Goal: Information Seeking & Learning: Check status

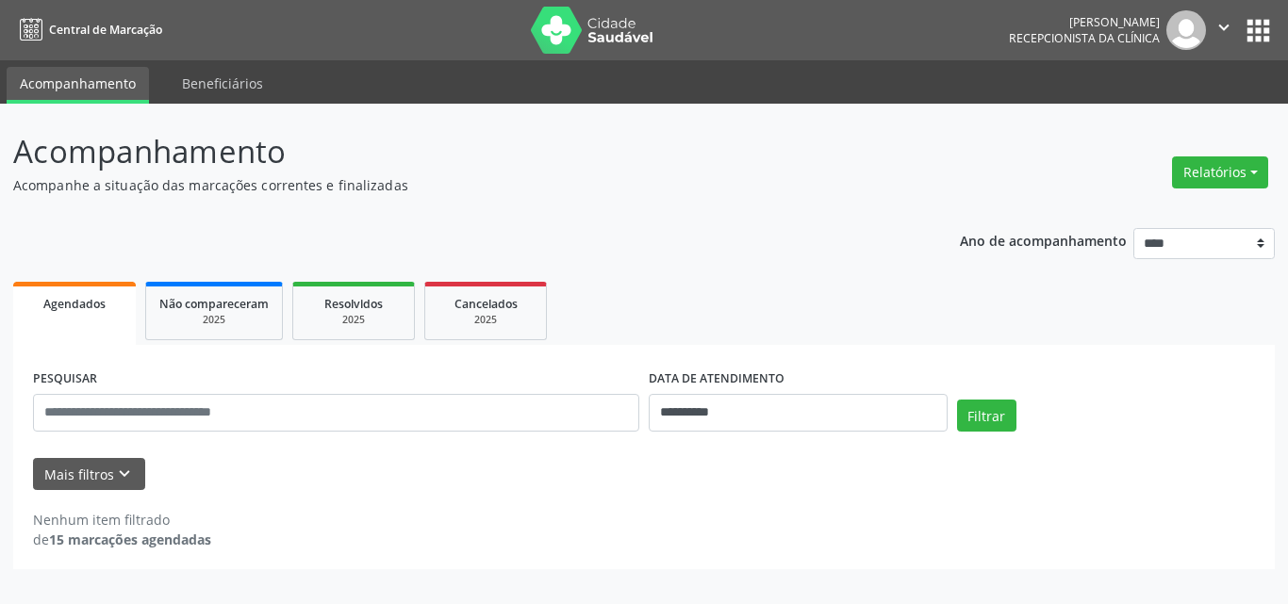
click at [590, 244] on div "**********" at bounding box center [643, 392] width 1261 height 355
click at [761, 426] on input "**********" at bounding box center [798, 413] width 299 height 38
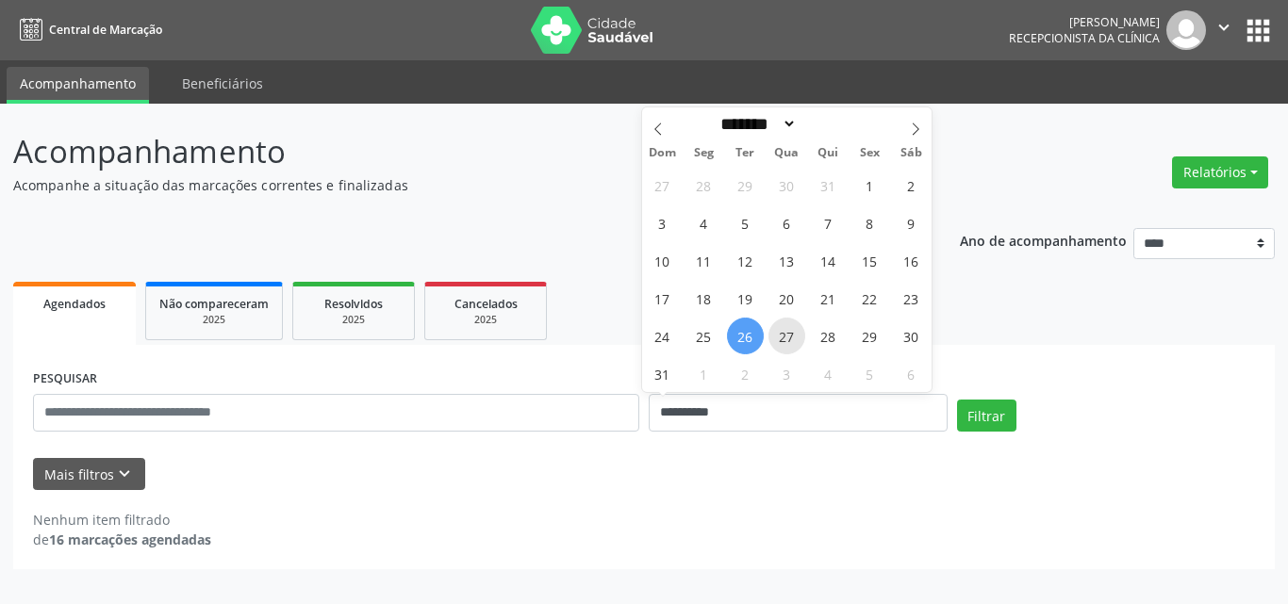
click at [787, 335] on span "27" at bounding box center [786, 336] width 37 height 37
type input "**********"
click at [778, 335] on span "27" at bounding box center [786, 336] width 37 height 37
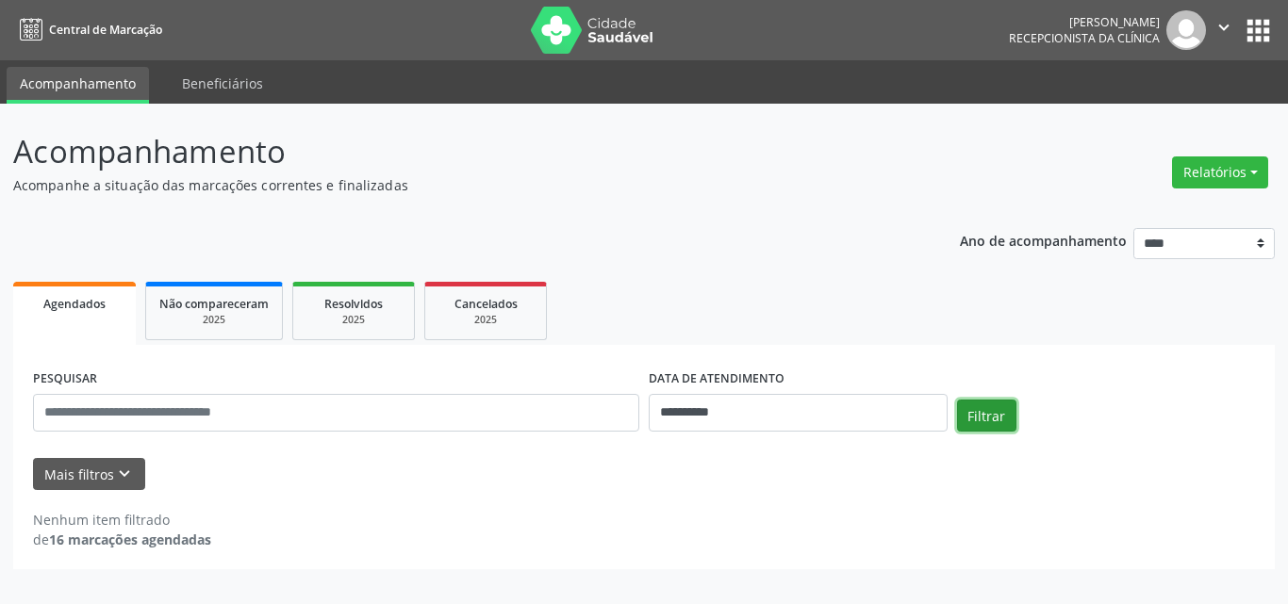
click at [995, 403] on button "Filtrar" at bounding box center [986, 416] width 59 height 32
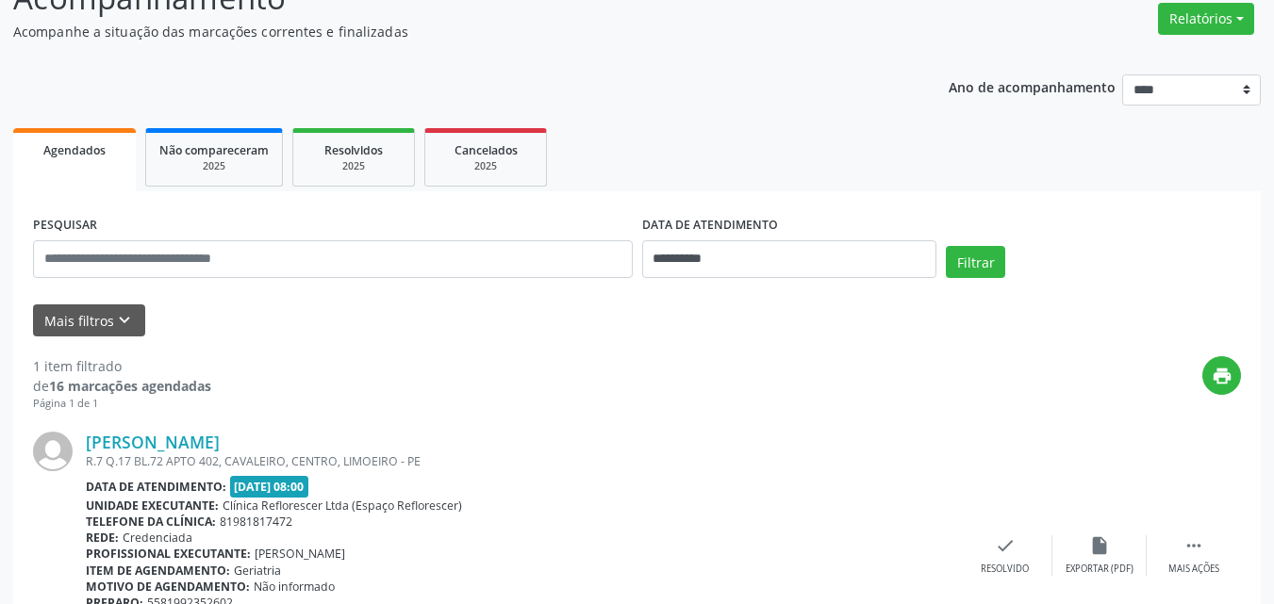
scroll to position [282, 0]
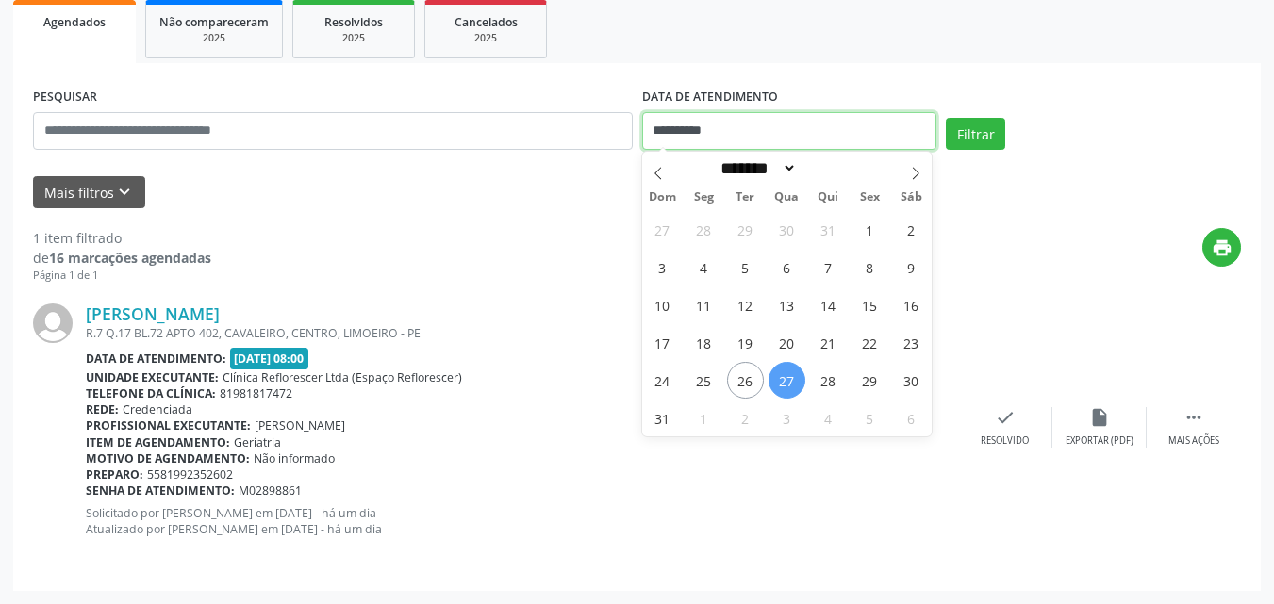
click at [748, 131] on input "**********" at bounding box center [789, 131] width 295 height 38
click at [820, 383] on span "28" at bounding box center [828, 380] width 37 height 37
type input "**********"
click at [820, 383] on span "28" at bounding box center [828, 380] width 37 height 37
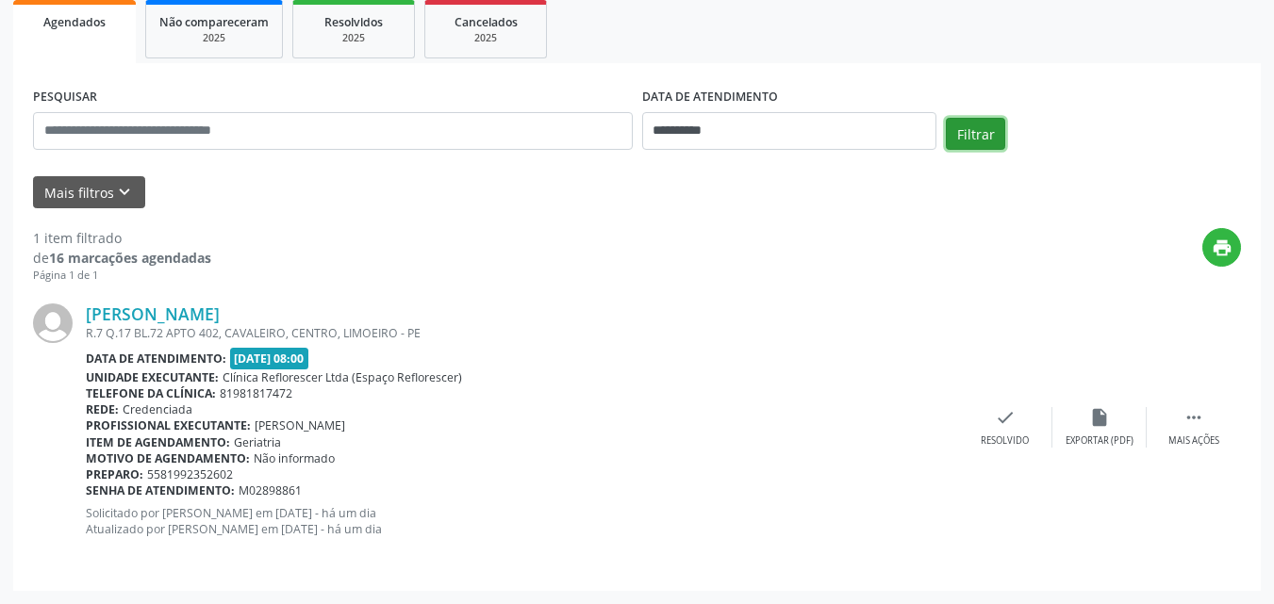
click at [992, 131] on button "Filtrar" at bounding box center [974, 134] width 59 height 32
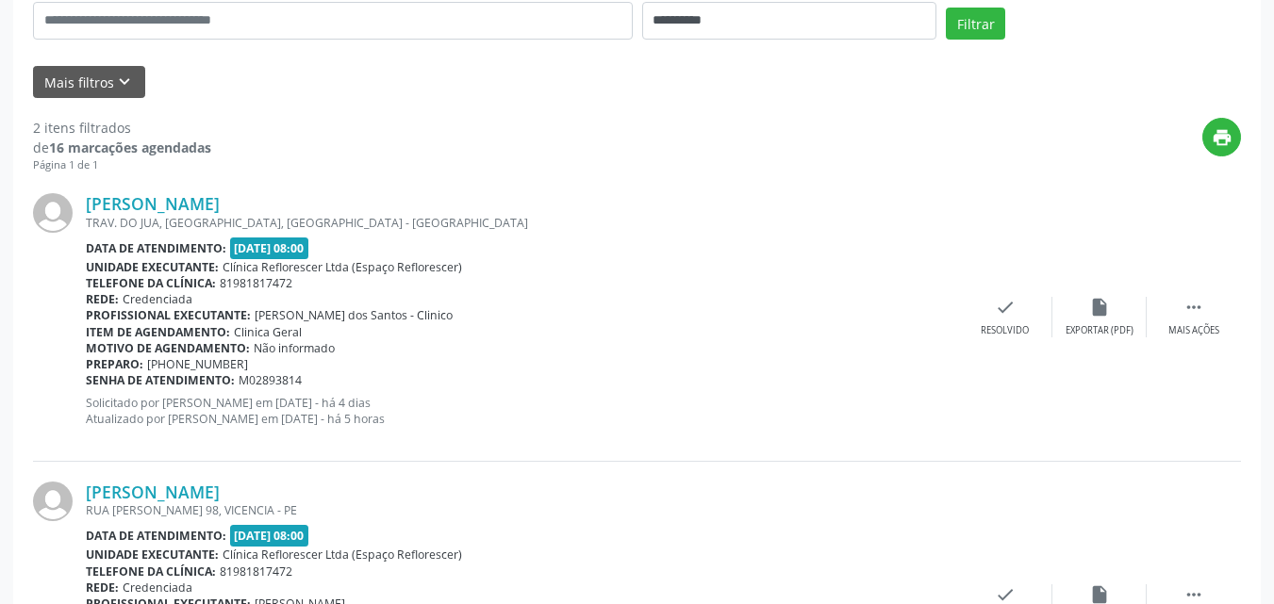
scroll to position [4, 0]
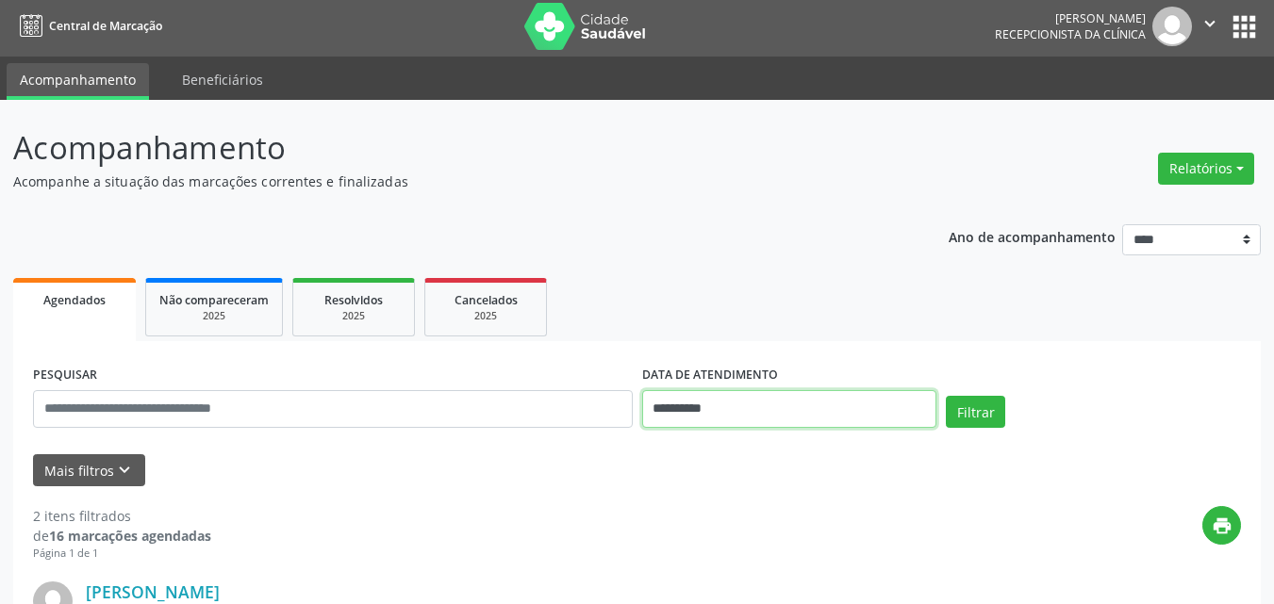
click at [740, 403] on input "**********" at bounding box center [789, 409] width 295 height 38
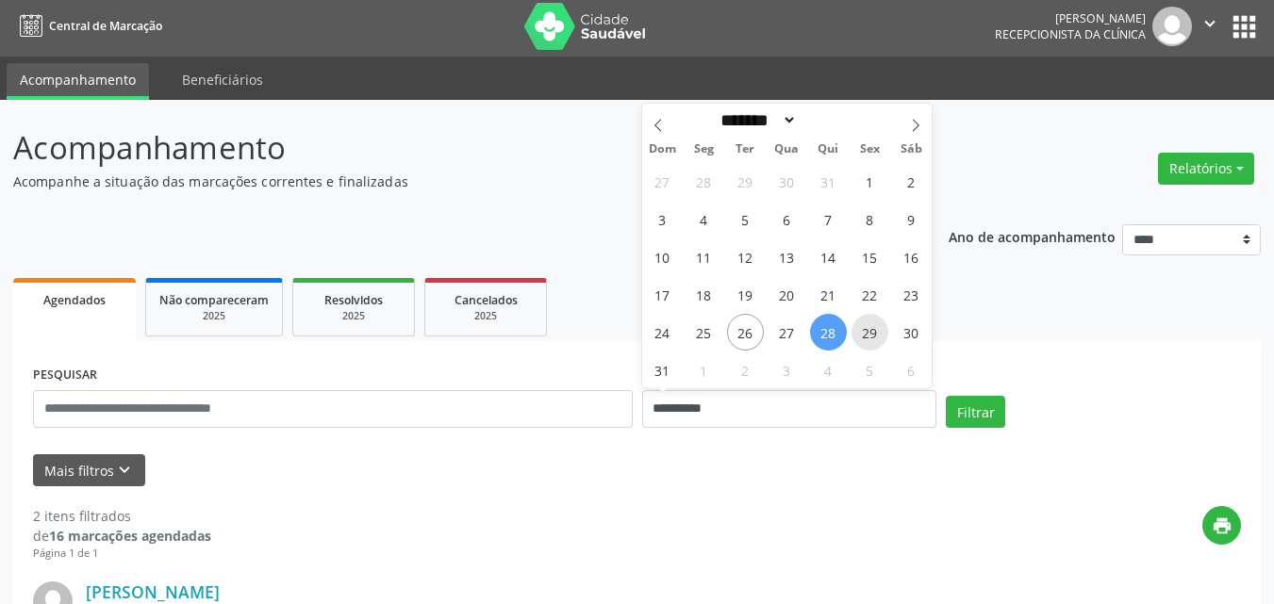
click at [865, 334] on span "29" at bounding box center [869, 332] width 37 height 37
type input "**********"
click at [865, 333] on span "29" at bounding box center [869, 332] width 37 height 37
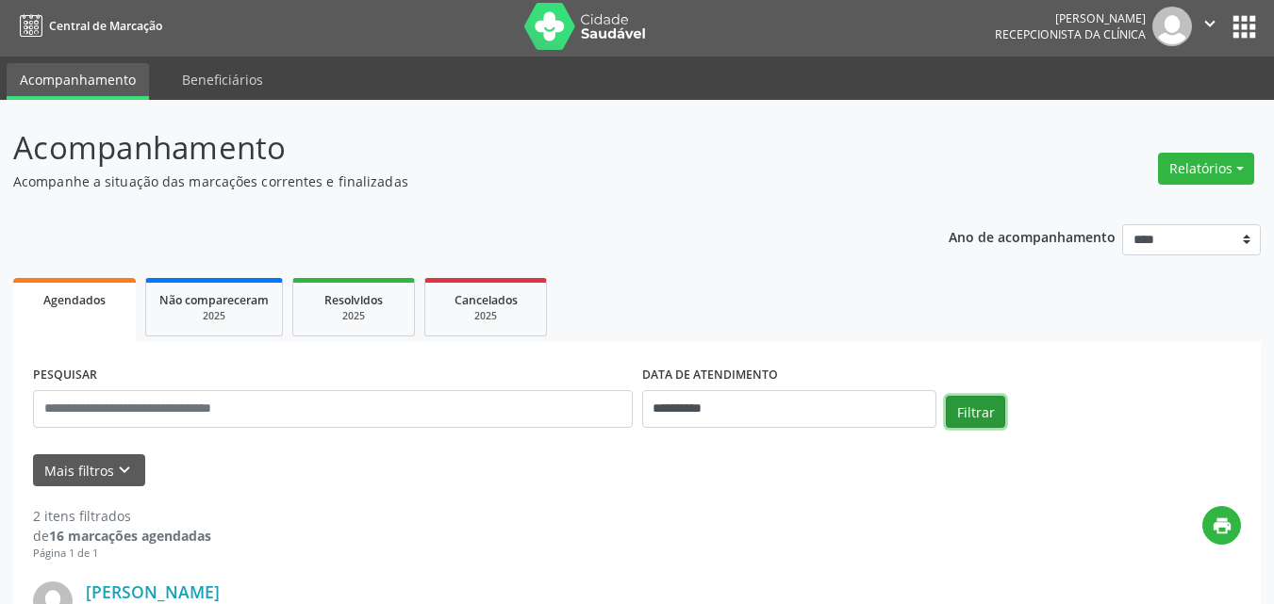
click at [986, 409] on button "Filtrar" at bounding box center [974, 412] width 59 height 32
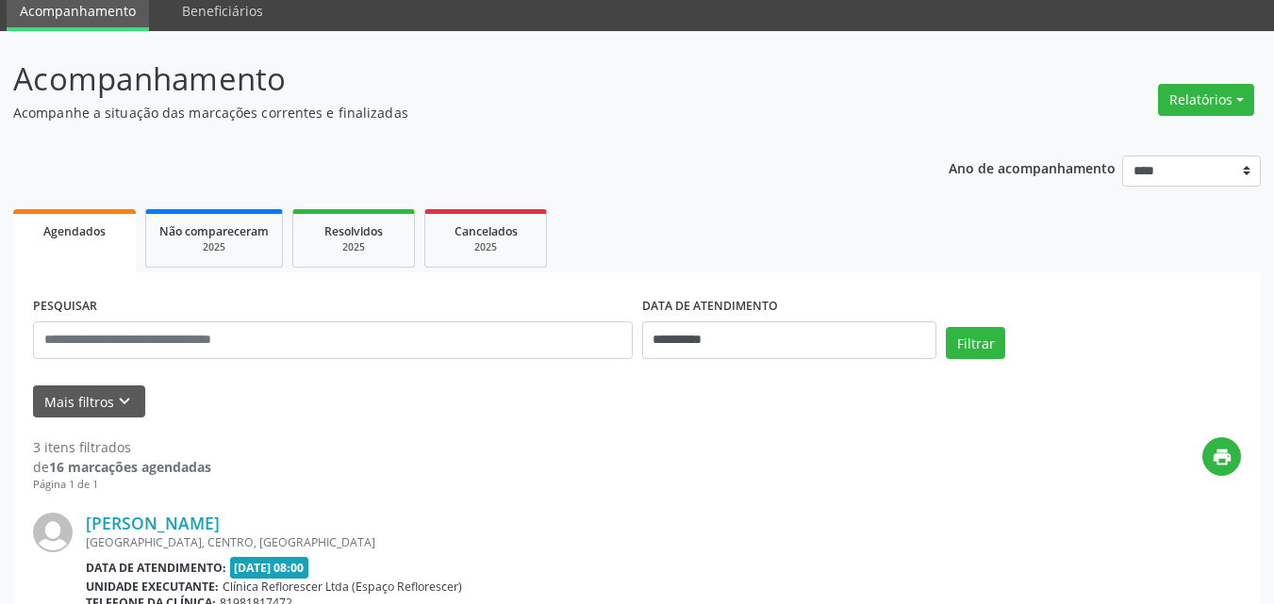
scroll to position [0, 0]
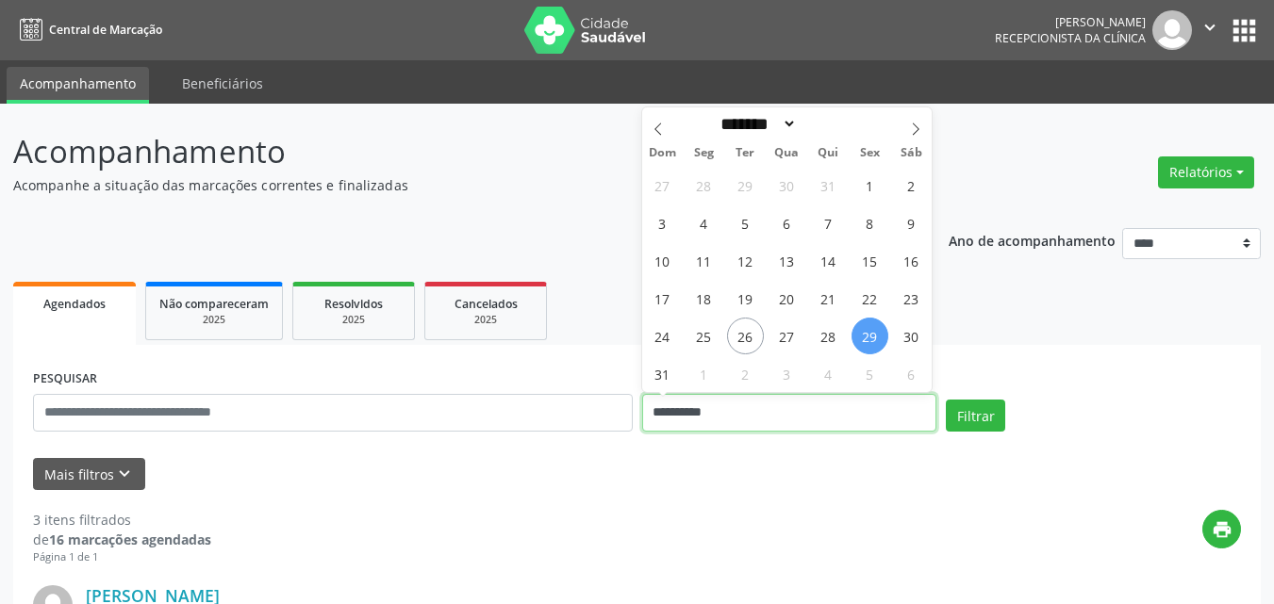
click at [795, 426] on input "**********" at bounding box center [789, 413] width 295 height 38
click at [904, 130] on span at bounding box center [915, 123] width 32 height 32
select select "*"
click at [703, 184] on span "1" at bounding box center [703, 185] width 37 height 37
type input "**********"
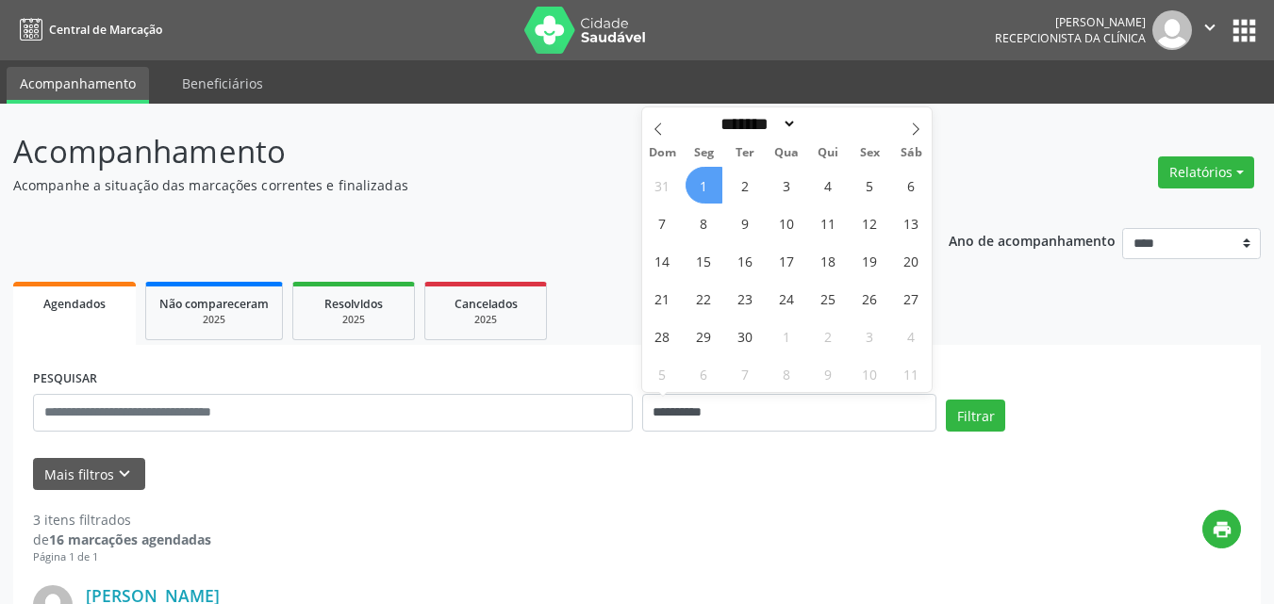
click at [703, 184] on span "1" at bounding box center [703, 185] width 37 height 37
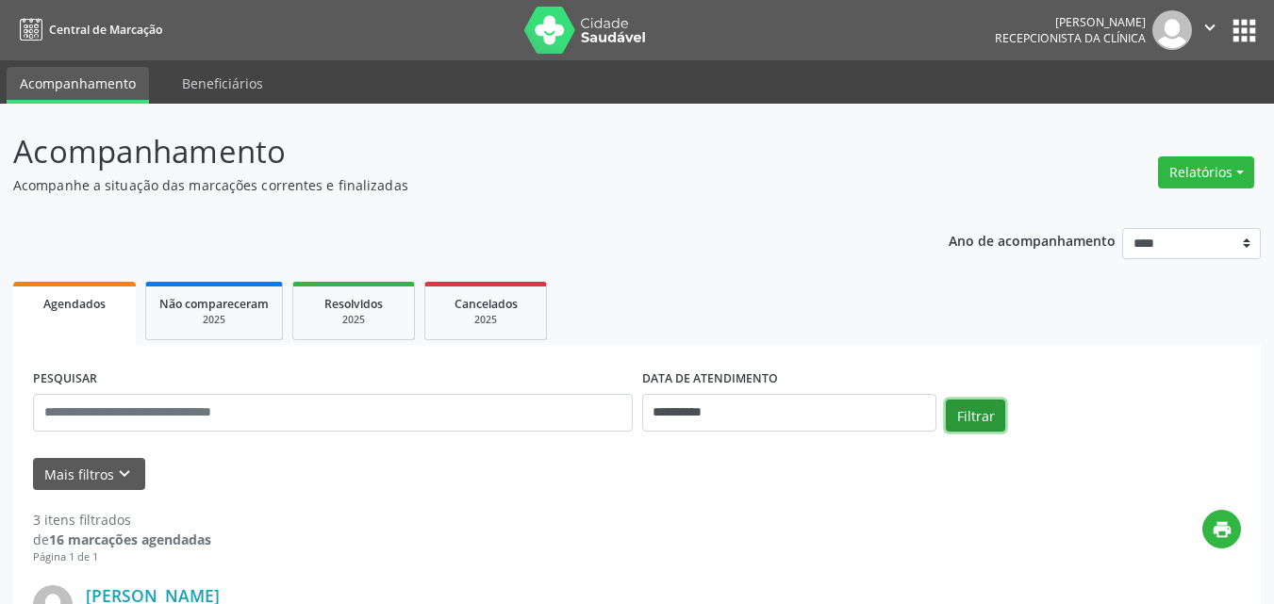
click at [994, 415] on button "Filtrar" at bounding box center [974, 416] width 59 height 32
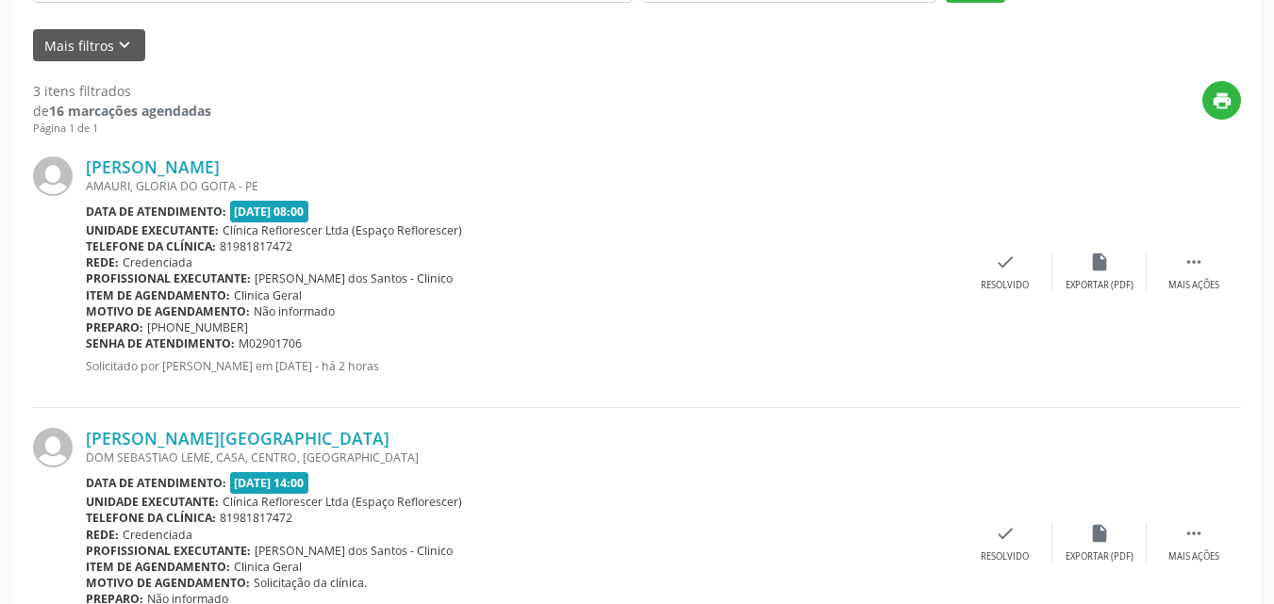
scroll to position [337, 0]
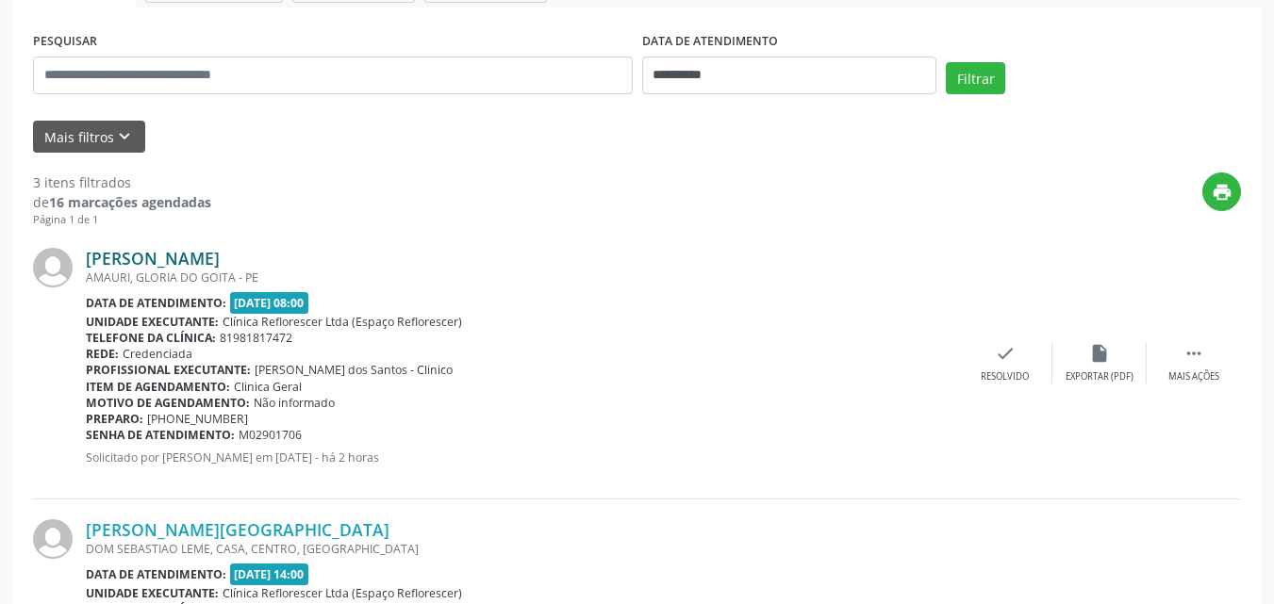
click at [210, 266] on link "Adriano Siqueira Campos" at bounding box center [153, 258] width 134 height 21
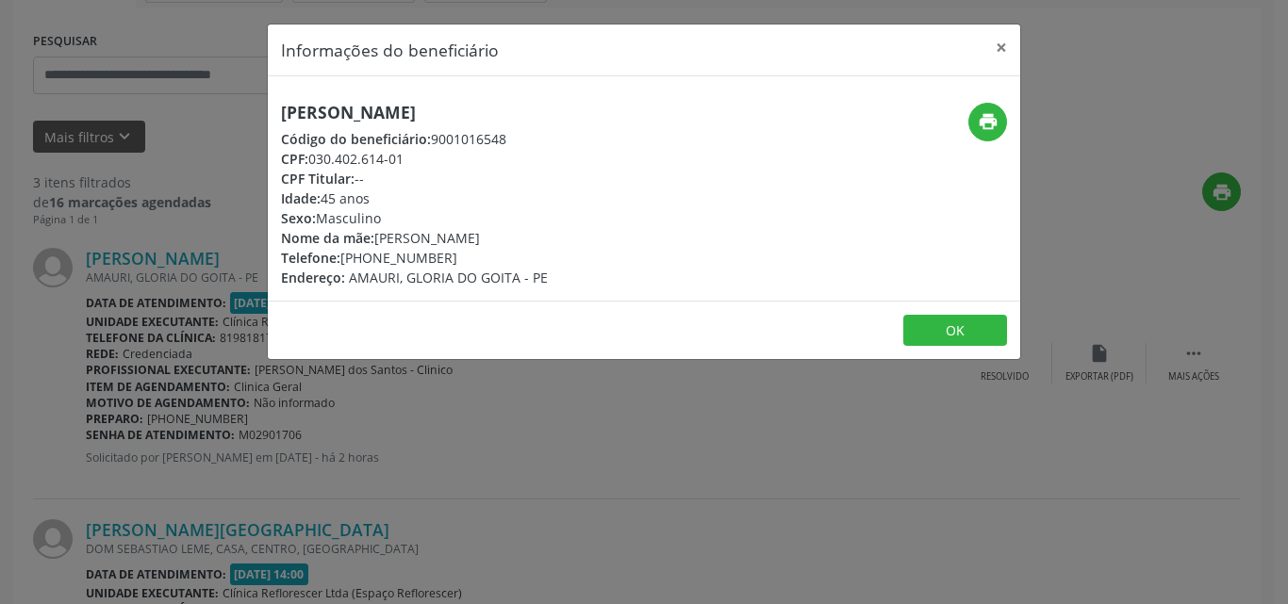
drag, startPoint x: 280, startPoint y: 115, endPoint x: 547, endPoint y: 106, distance: 266.9
click at [547, 106] on div "Adriano Siqueira Campos Código do beneficiário: 9001016548 CPF: 030.402.614-01 …" at bounding box center [518, 195] width 501 height 185
copy h5 "Adriano Siqueira Campos"
drag, startPoint x: 313, startPoint y: 157, endPoint x: 417, endPoint y: 164, distance: 103.9
click at [417, 164] on div "CPF: 030.402.614-01" at bounding box center [414, 159] width 267 height 20
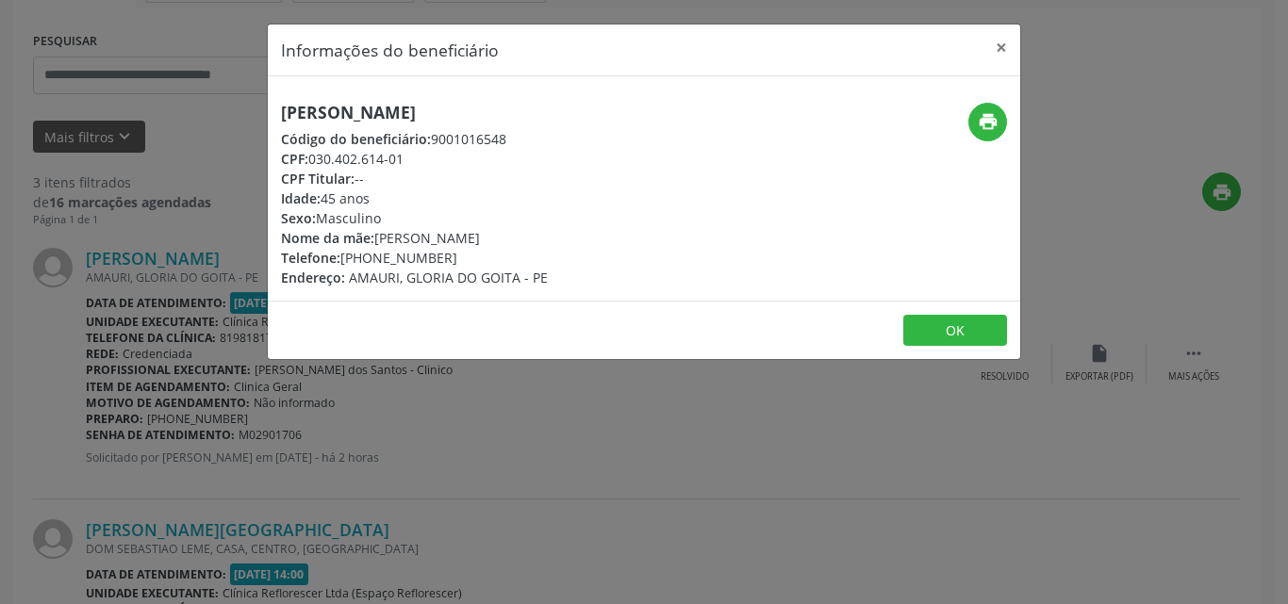
copy div "030.402.614-01"
drag, startPoint x: 350, startPoint y: 257, endPoint x: 475, endPoint y: 259, distance: 125.4
click at [475, 259] on div "Telefone: (81) 99536-4473" at bounding box center [414, 258] width 267 height 20
copy div "(81) 99536-4473"
click at [984, 135] on button "print" at bounding box center [987, 122] width 39 height 39
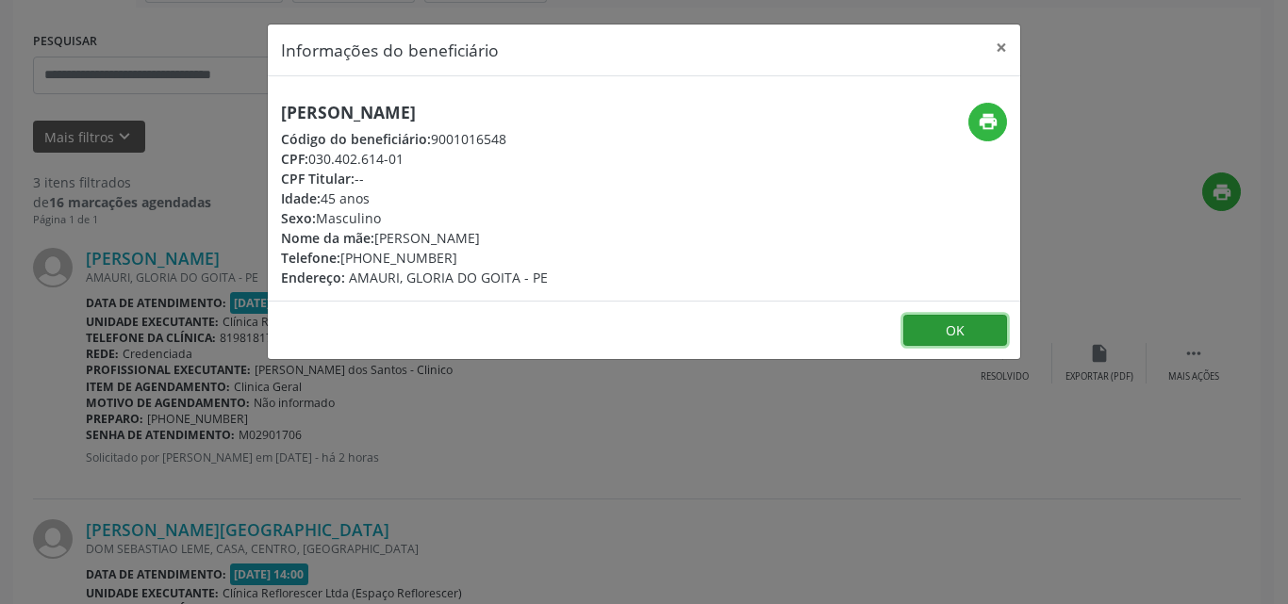
click at [943, 335] on button "OK" at bounding box center [955, 331] width 104 height 32
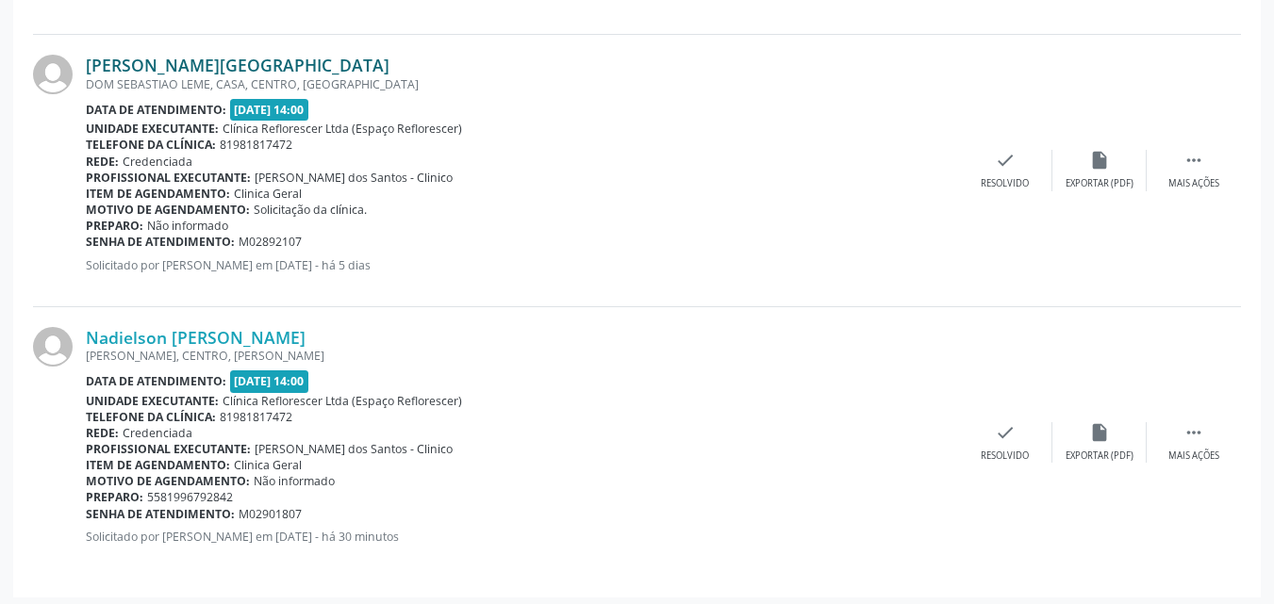
scroll to position [809, 0]
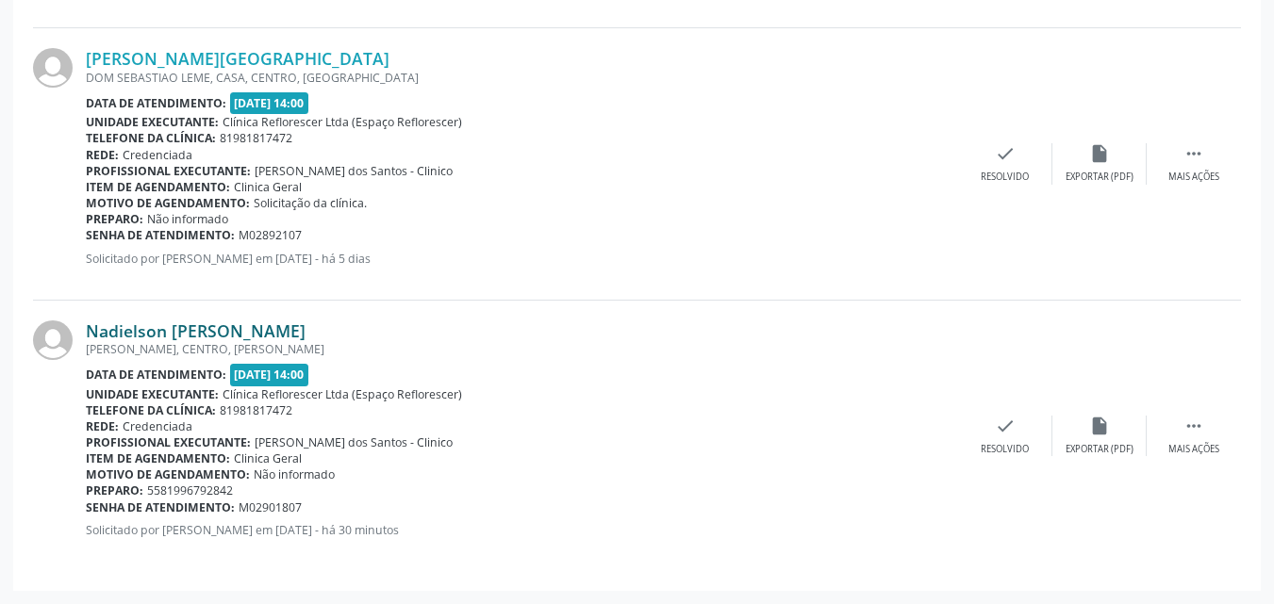
click at [229, 338] on link "Nadielson Francisco Chaves" at bounding box center [196, 331] width 220 height 21
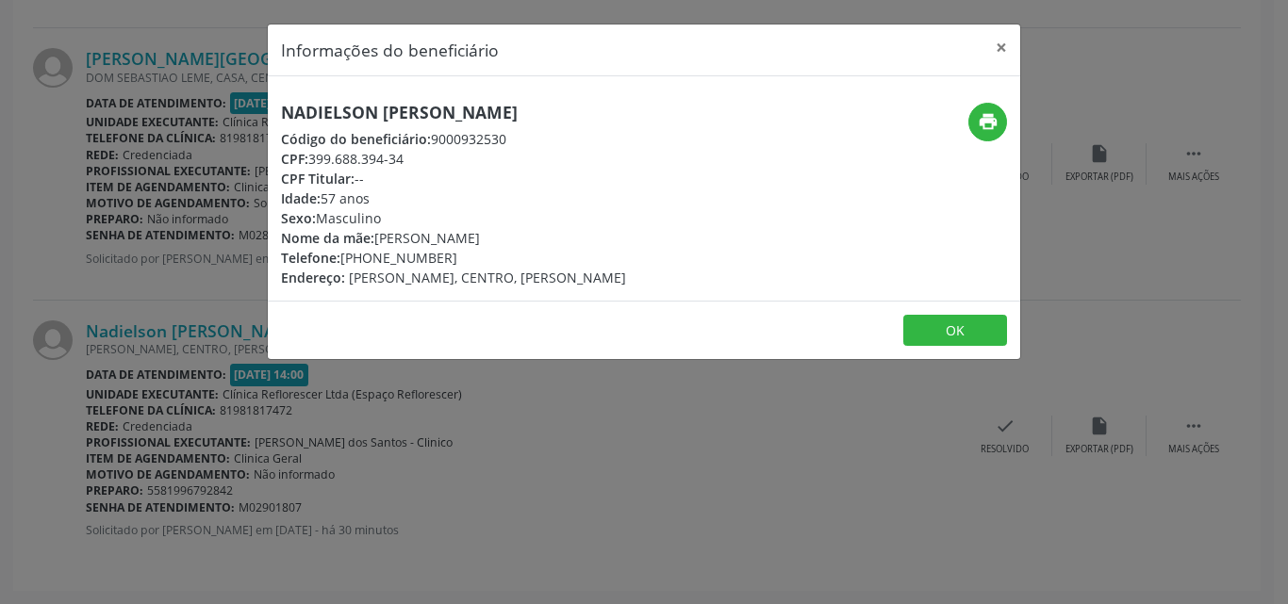
drag, startPoint x: 279, startPoint y: 113, endPoint x: 547, endPoint y: 113, distance: 267.7
click at [547, 113] on div "Nadielson Francisco Chaves Código do beneficiário: 9000932530 CPF: 399.688.394-…" at bounding box center [518, 195] width 501 height 185
copy h5 "Nadielson Francisco Chaves"
click at [985, 131] on icon "print" at bounding box center [988, 121] width 21 height 21
drag, startPoint x: 431, startPoint y: 135, endPoint x: 517, endPoint y: 144, distance: 86.3
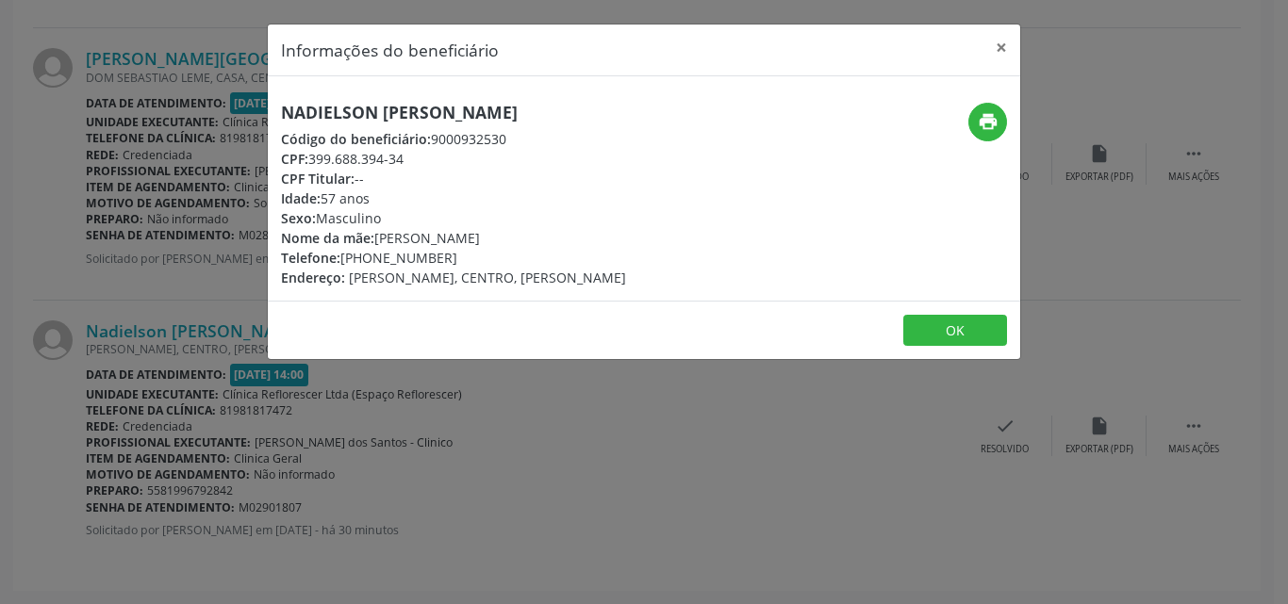
click at [526, 144] on div "Código do beneficiário: 9000932530" at bounding box center [453, 139] width 345 height 20
copy div "9000932530"
drag, startPoint x: 327, startPoint y: 161, endPoint x: 444, endPoint y: 162, distance: 116.9
click at [444, 162] on div "CPF: 399.688.394-34" at bounding box center [453, 159] width 345 height 20
copy div "99.688.394-34"
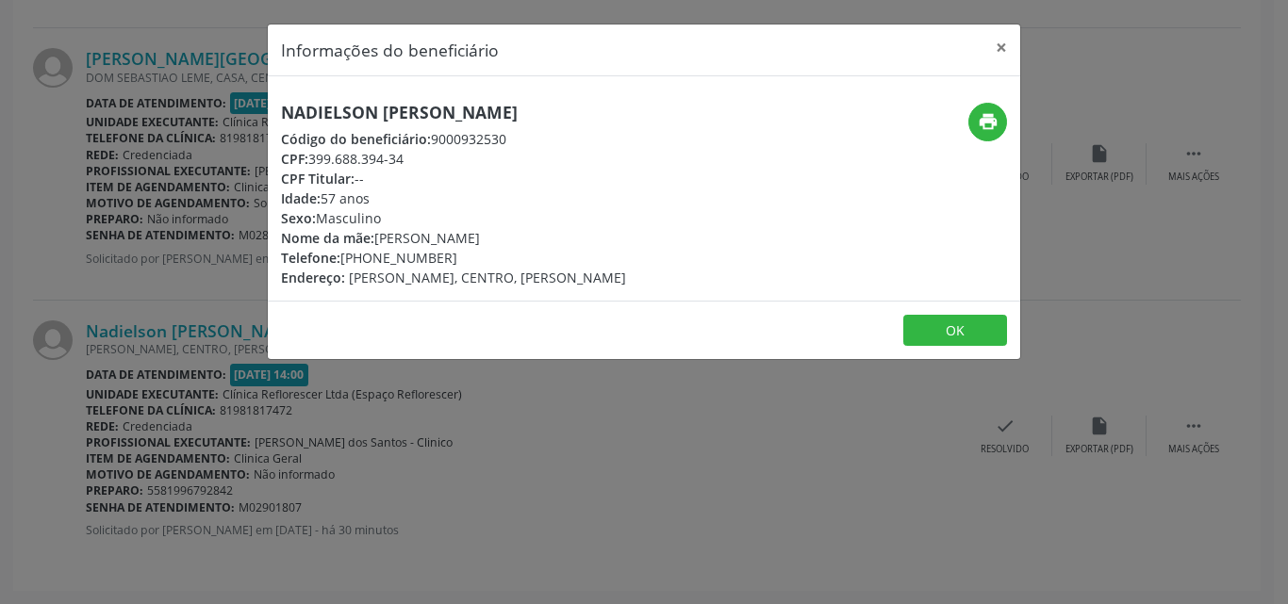
click at [430, 166] on div "CPF: 399.688.394-34" at bounding box center [453, 159] width 345 height 20
drag, startPoint x: 313, startPoint y: 157, endPoint x: 434, endPoint y: 156, distance: 120.7
click at [434, 156] on div "CPF: 399.688.394-34" at bounding box center [453, 159] width 345 height 20
copy div "399.688.394-34"
click at [550, 198] on div "Idade: 57 anos" at bounding box center [453, 199] width 345 height 20
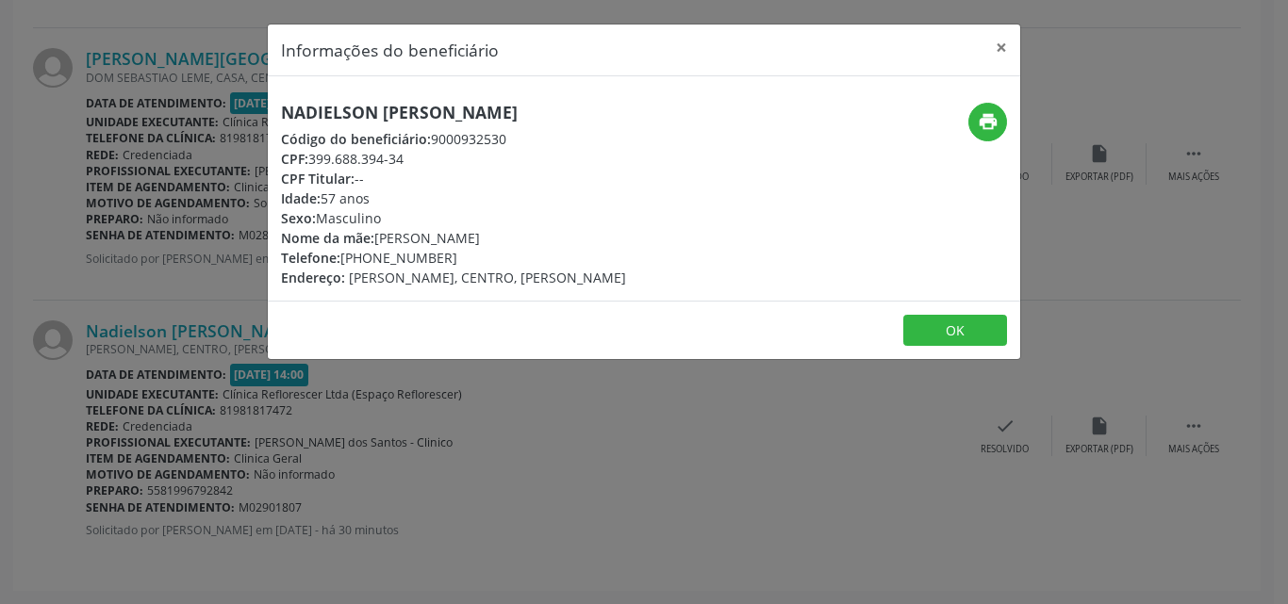
drag, startPoint x: 341, startPoint y: 257, endPoint x: 449, endPoint y: 249, distance: 107.8
click at [449, 249] on div "Telefone: (81) 99679-2842" at bounding box center [453, 258] width 345 height 20
copy div "(81) 99679-2842"
click at [1001, 49] on button "×" at bounding box center [1001, 48] width 38 height 46
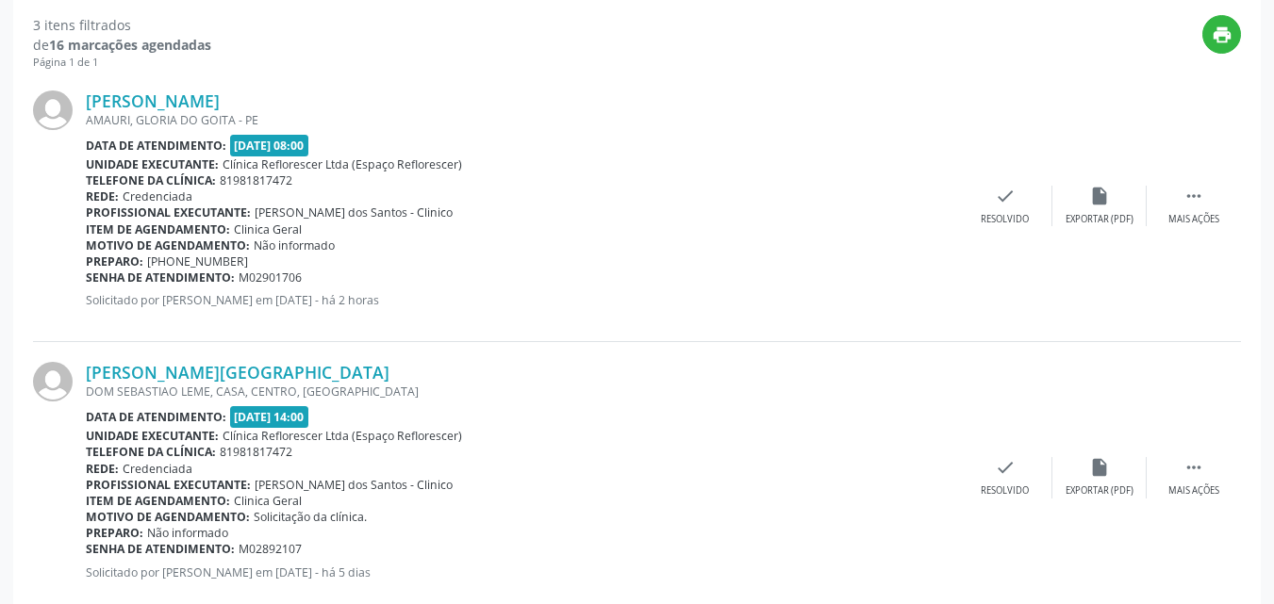
scroll to position [432, 0]
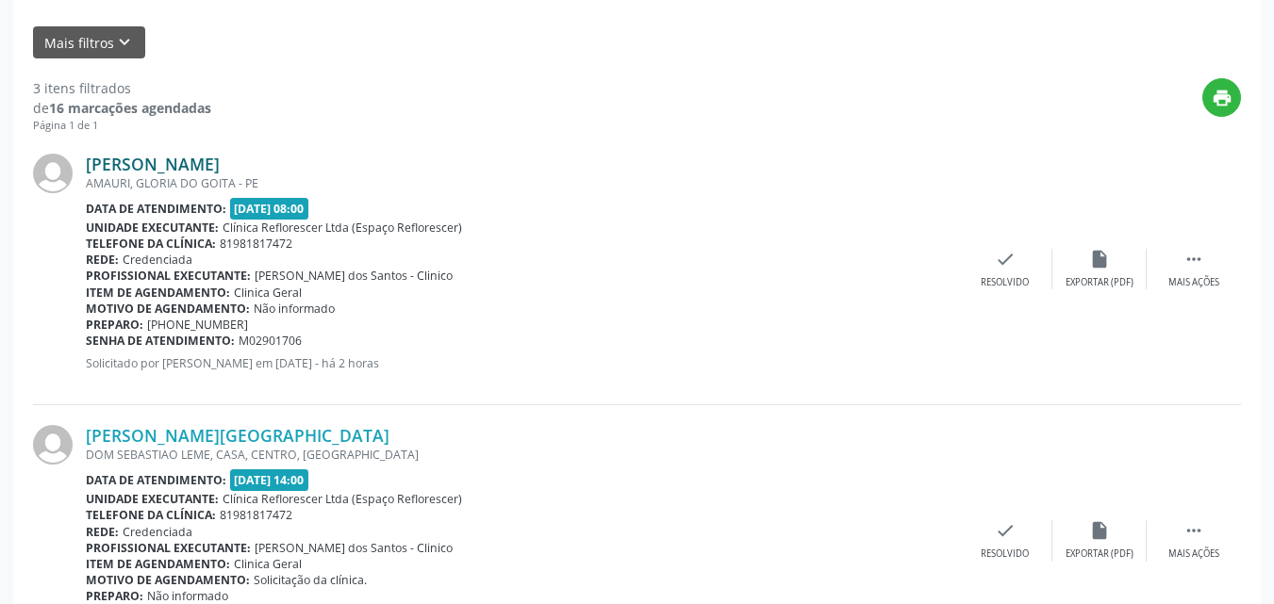
click at [123, 167] on link "Adriano Siqueira Campos" at bounding box center [153, 164] width 134 height 21
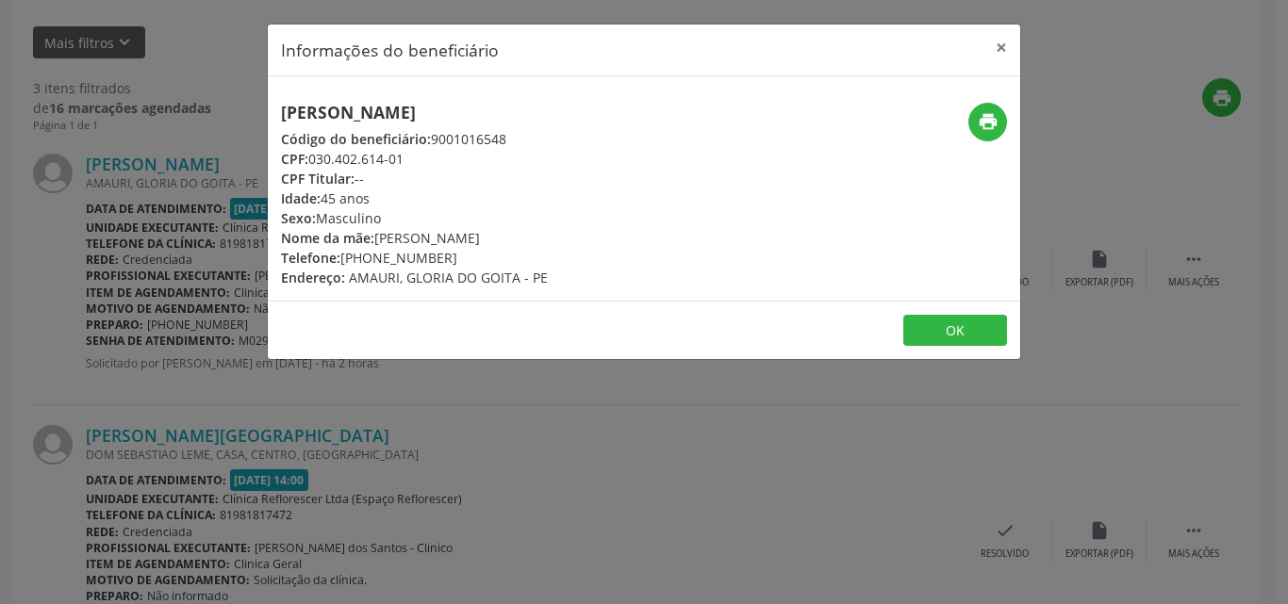
drag, startPoint x: 279, startPoint y: 111, endPoint x: 491, endPoint y: 115, distance: 212.1
click at [543, 117] on div "Adriano Siqueira Campos Código do beneficiário: 9001016548 CPF: 030.402.614-01 …" at bounding box center [518, 195] width 501 height 185
copy h5 "Adriano Siqueira Campos"
click at [962, 338] on button "OK" at bounding box center [955, 331] width 104 height 32
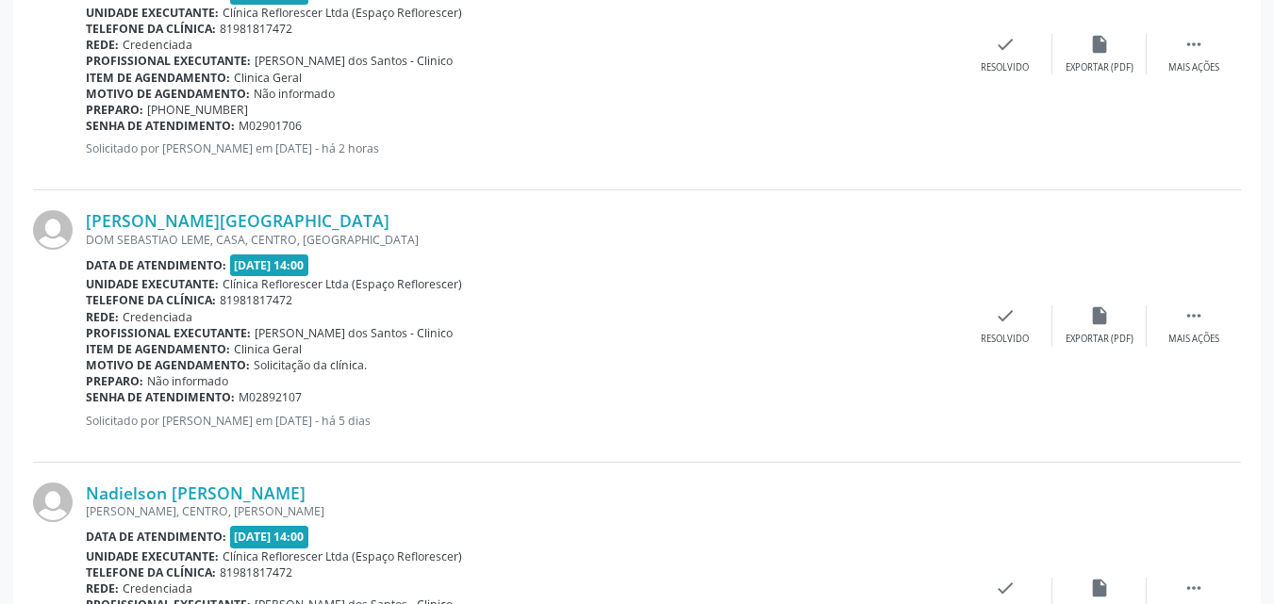
scroll to position [715, 0]
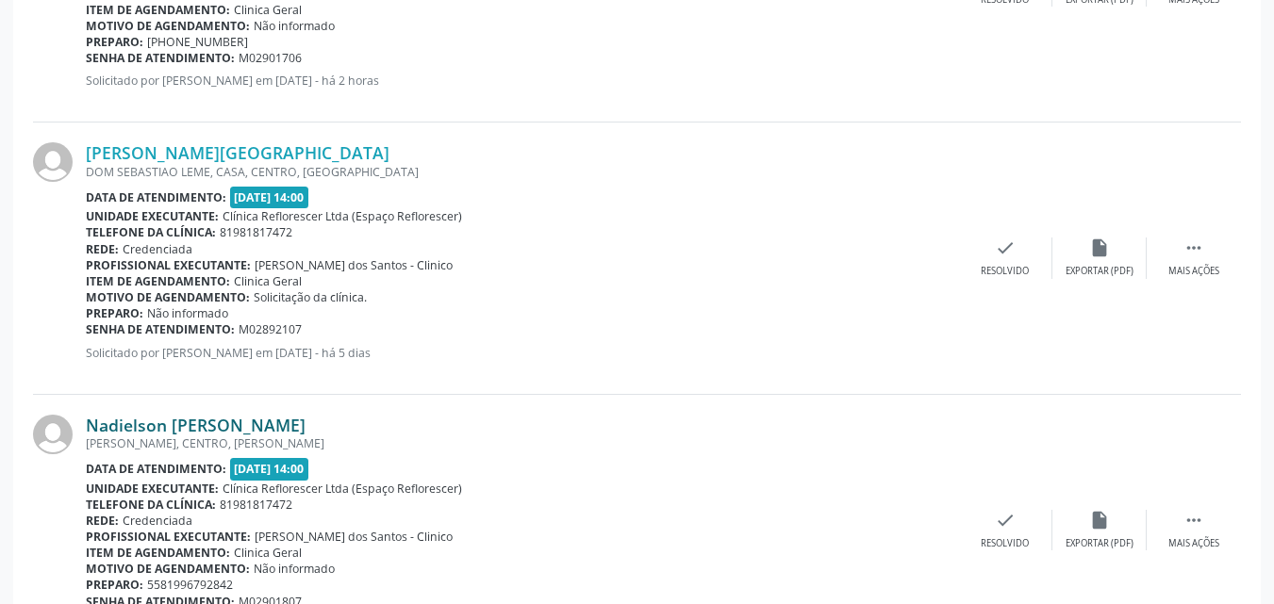
click at [186, 423] on link "Nadielson Francisco Chaves" at bounding box center [196, 425] width 220 height 21
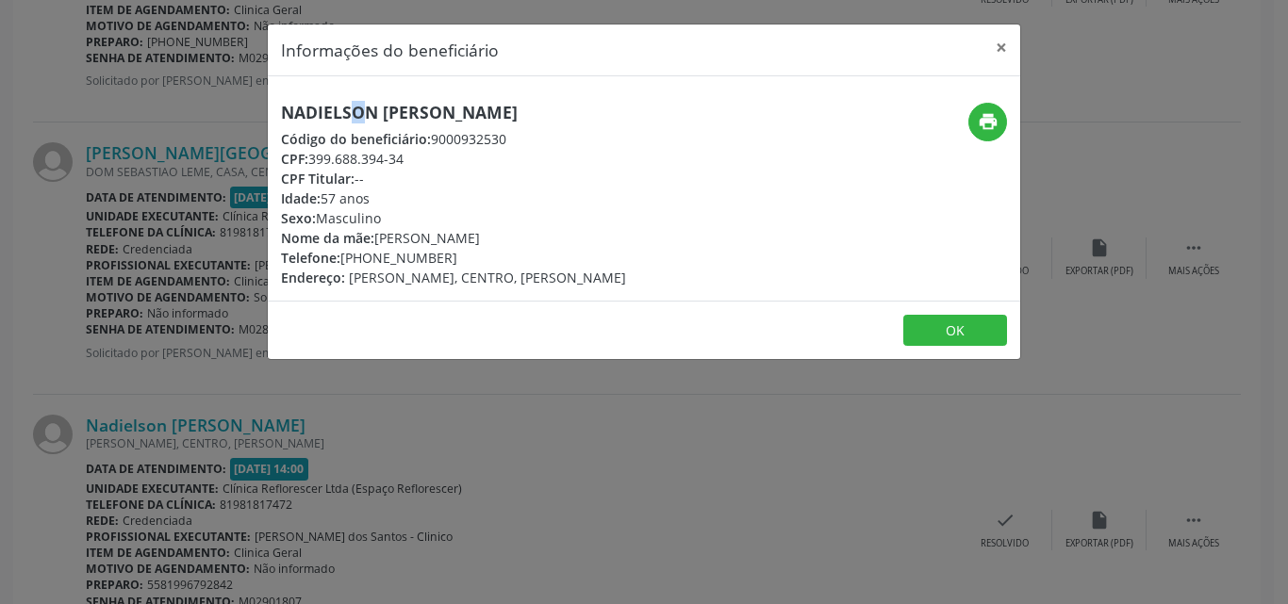
drag, startPoint x: 284, startPoint y: 107, endPoint x: 294, endPoint y: 110, distance: 10.7
click at [294, 110] on h5 "Nadielson Francisco Chaves" at bounding box center [453, 113] width 345 height 20
click at [316, 159] on div "CPF: 399.688.394-34" at bounding box center [453, 159] width 345 height 20
drag, startPoint x: 312, startPoint y: 156, endPoint x: 417, endPoint y: 159, distance: 104.7
click at [418, 159] on div "CPF: 399.688.394-34" at bounding box center [453, 159] width 345 height 20
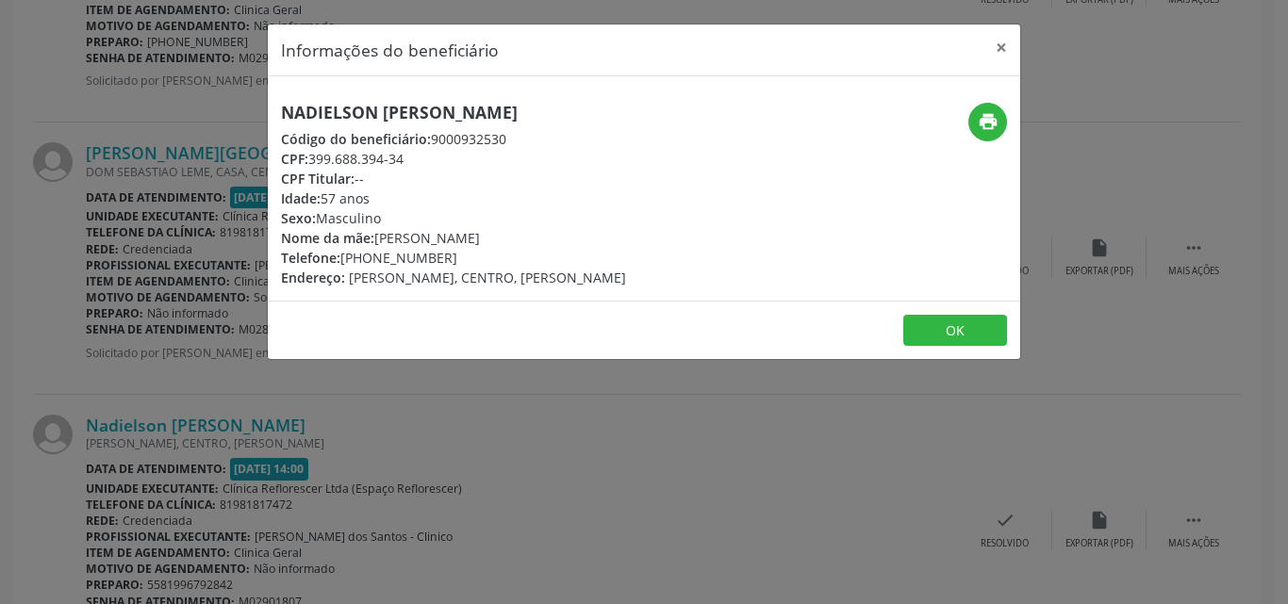
copy div "399.688.394-34"
click at [955, 340] on button "OK" at bounding box center [955, 331] width 104 height 32
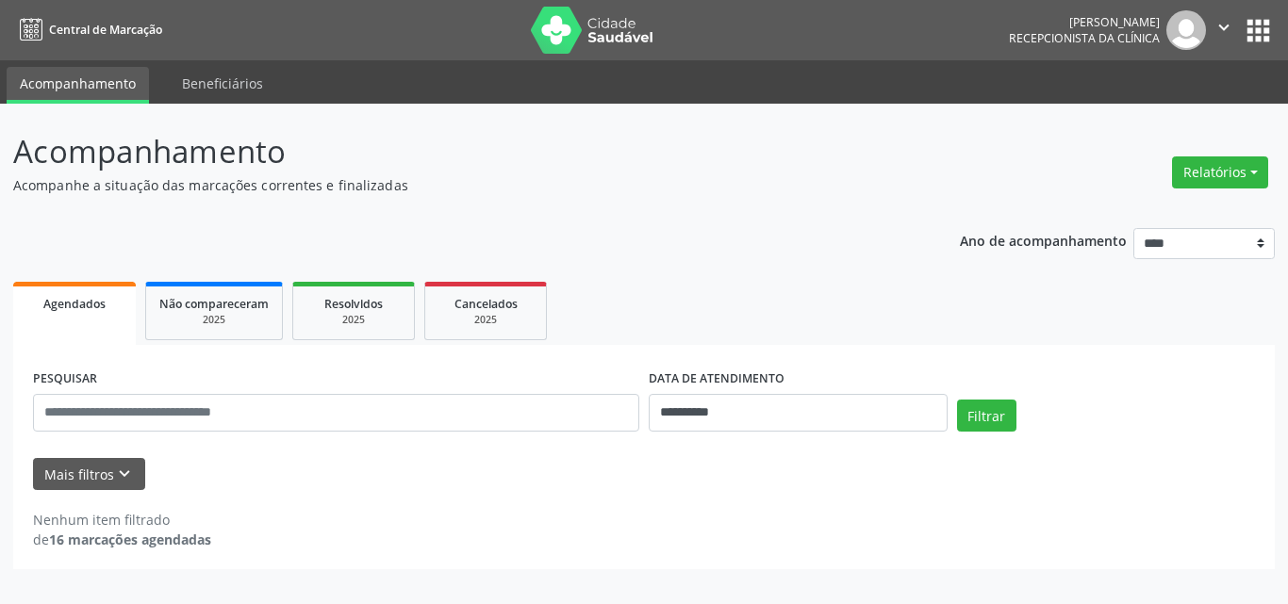
click at [475, 175] on p "Acompanhe a situação das marcações correntes e finalizadas" at bounding box center [454, 185] width 883 height 20
click at [551, 162] on p "Acompanhamento" at bounding box center [454, 151] width 883 height 47
click at [813, 420] on input "**********" at bounding box center [798, 413] width 299 height 38
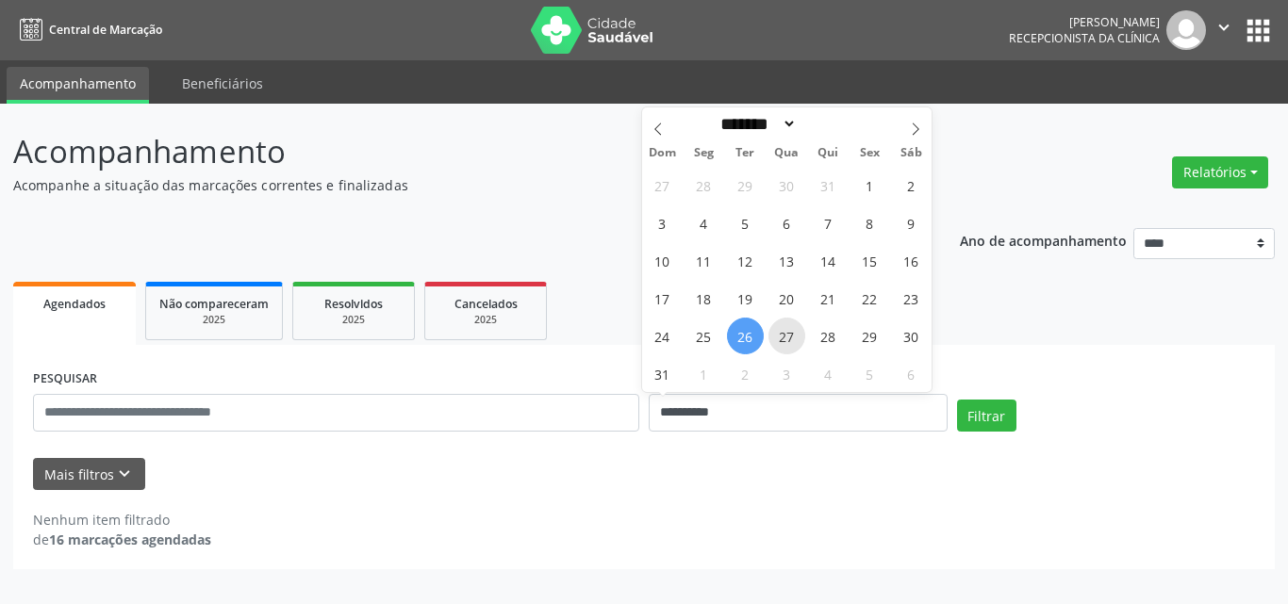
click at [785, 341] on span "27" at bounding box center [786, 336] width 37 height 37
type input "**********"
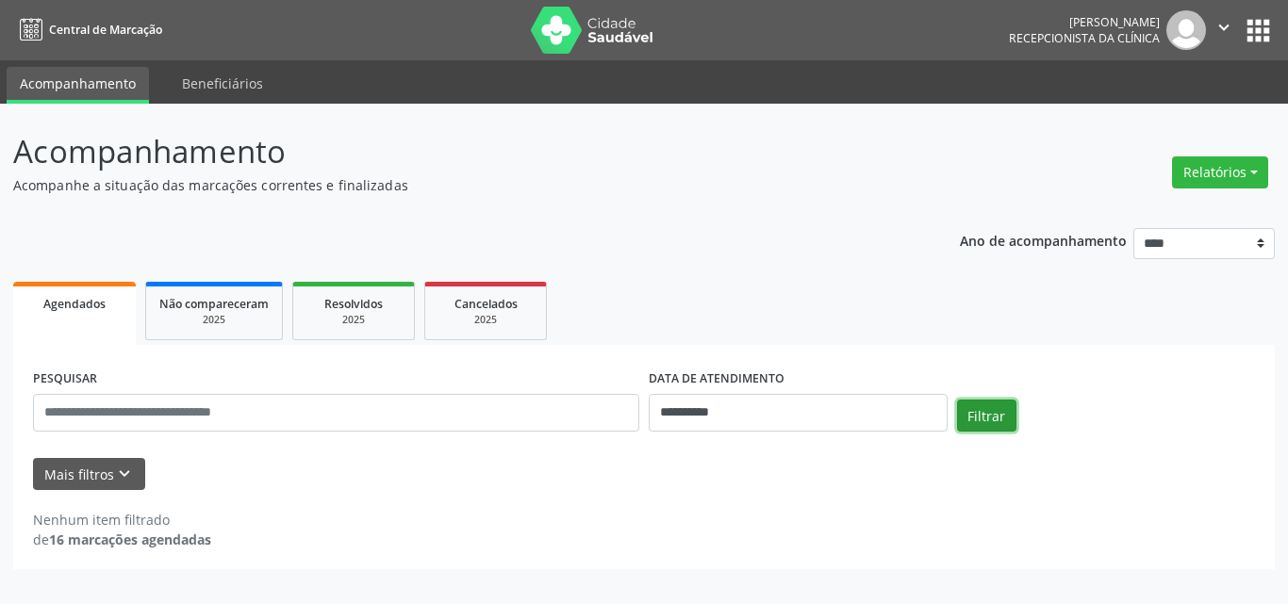
click at [973, 413] on button "Filtrar" at bounding box center [986, 416] width 59 height 32
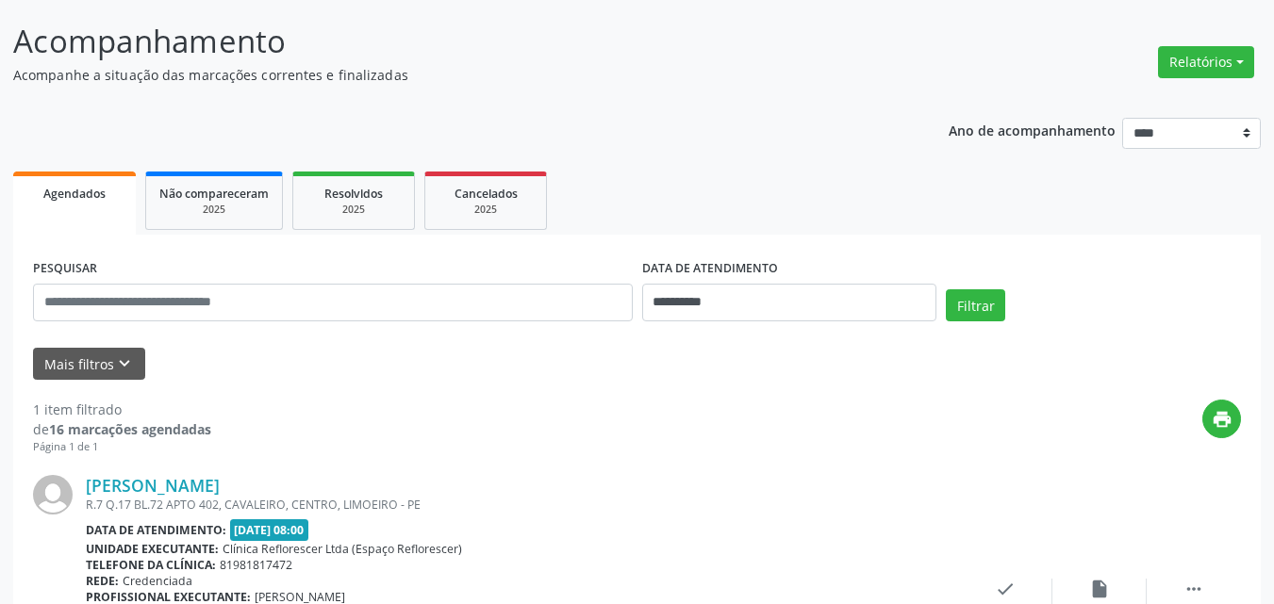
scroll to position [282, 0]
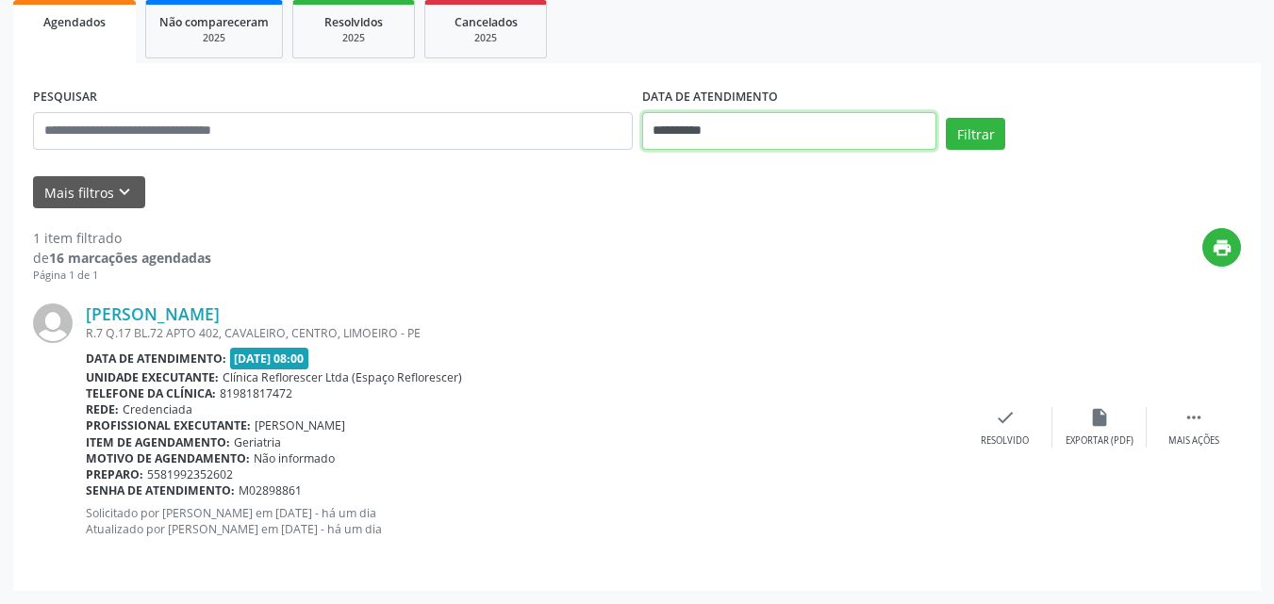
click at [782, 124] on input "**********" at bounding box center [789, 131] width 295 height 38
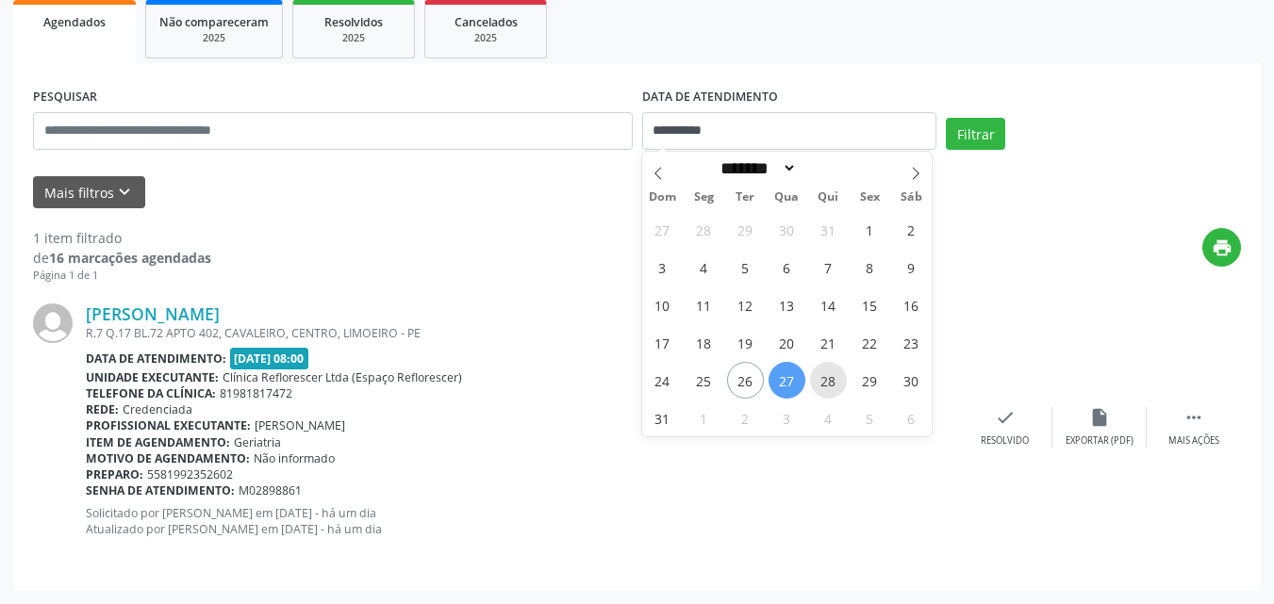
click at [828, 379] on span "28" at bounding box center [828, 380] width 37 height 37
type input "**********"
click at [828, 379] on span "28" at bounding box center [828, 380] width 37 height 37
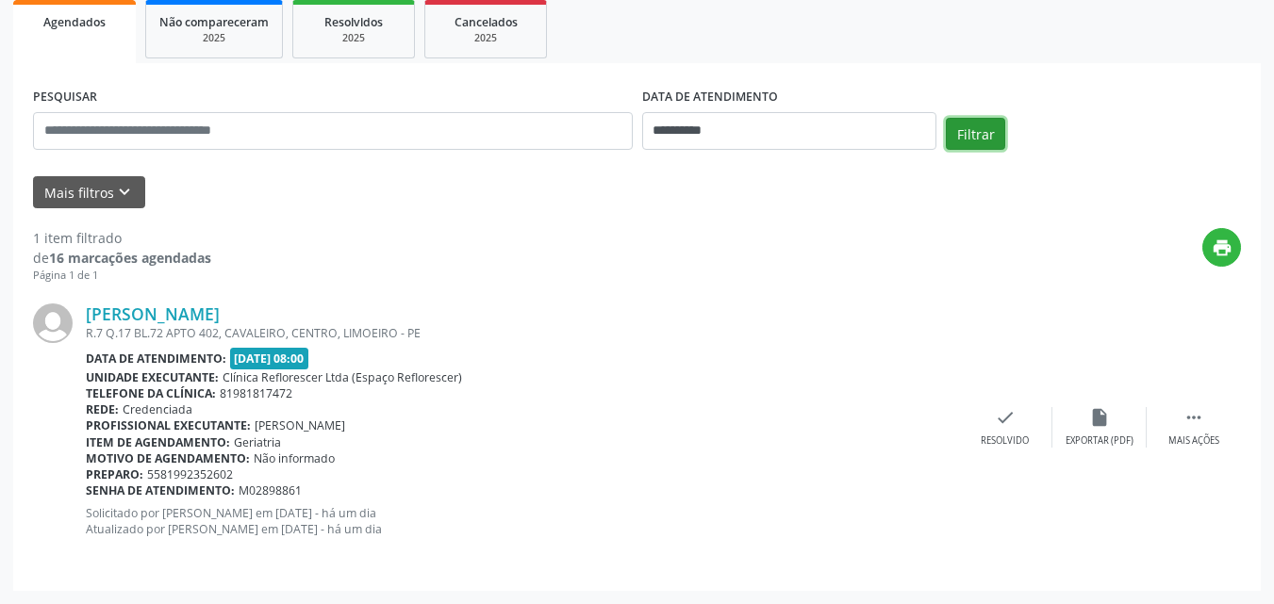
click at [978, 140] on button "Filtrar" at bounding box center [974, 134] width 59 height 32
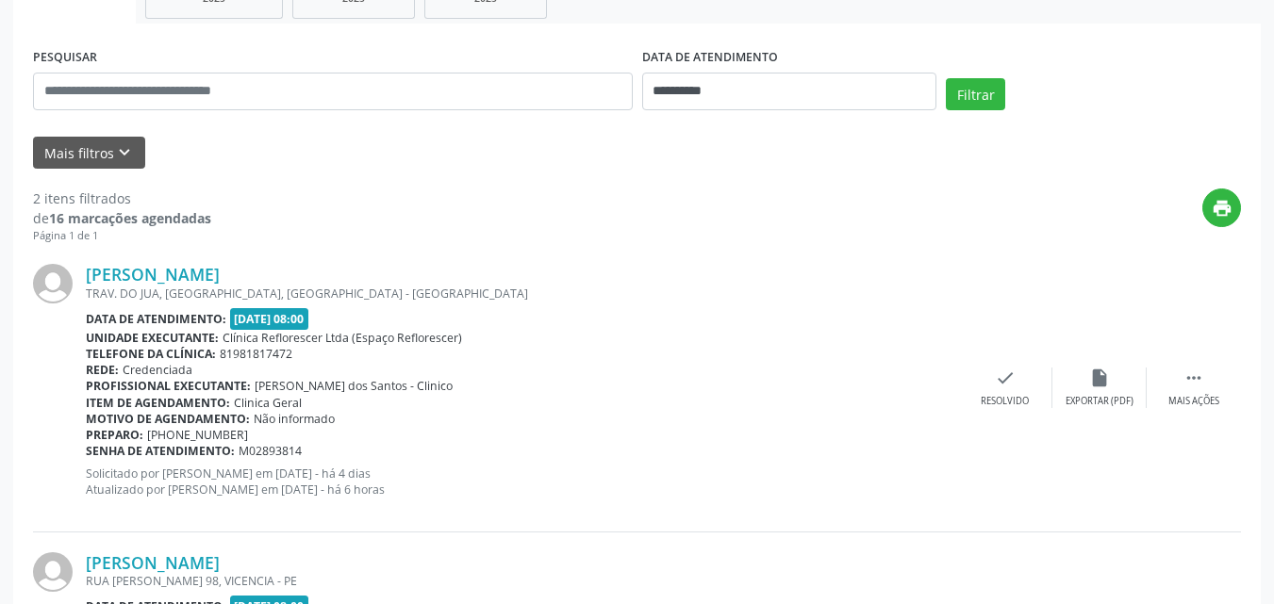
scroll to position [569, 0]
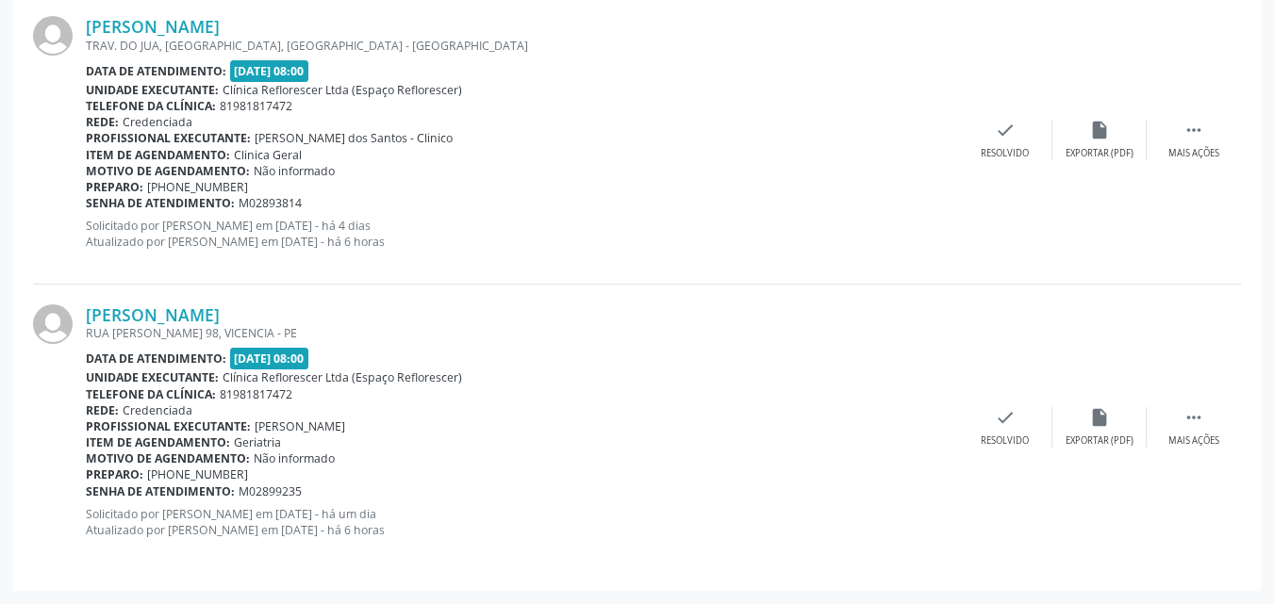
click at [600, 145] on div "Profissional executante: Nayara Rocha dos Santos - Clinico" at bounding box center [522, 138] width 872 height 16
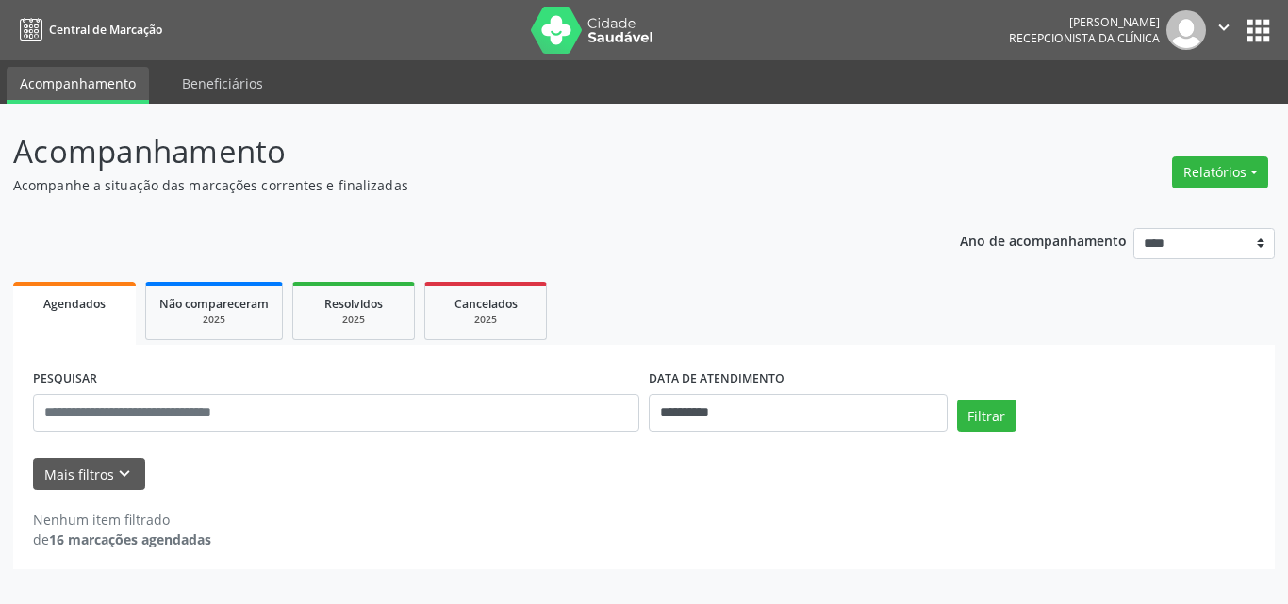
click at [699, 268] on div "**********" at bounding box center [643, 392] width 1261 height 355
